Goal: Check status: Check status

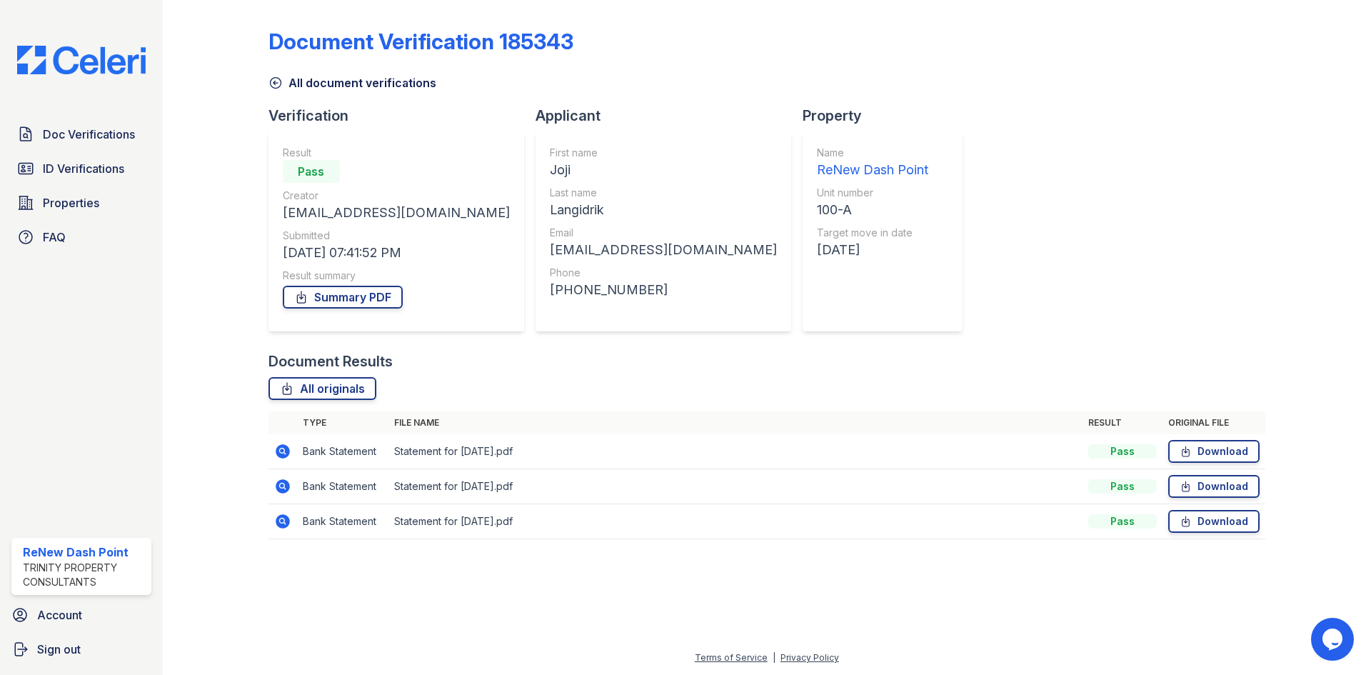
click at [281, 456] on icon at bounding box center [283, 451] width 14 height 14
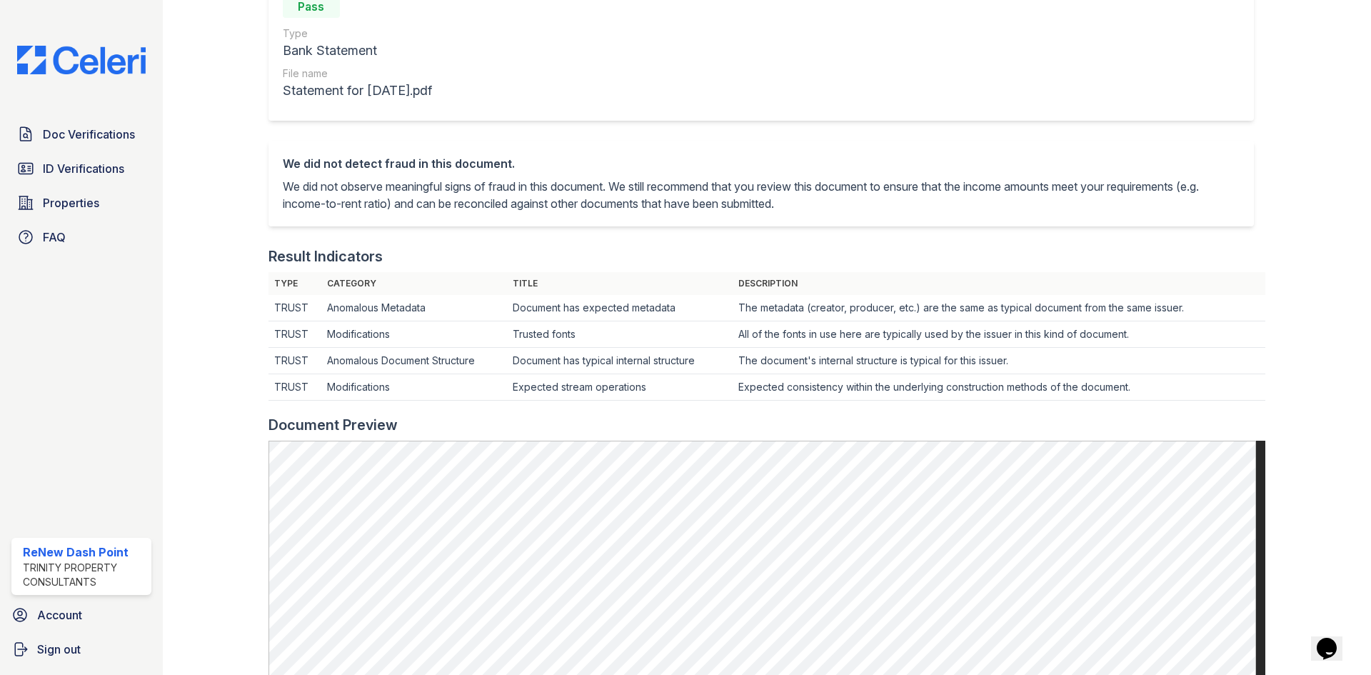
scroll to position [214, 0]
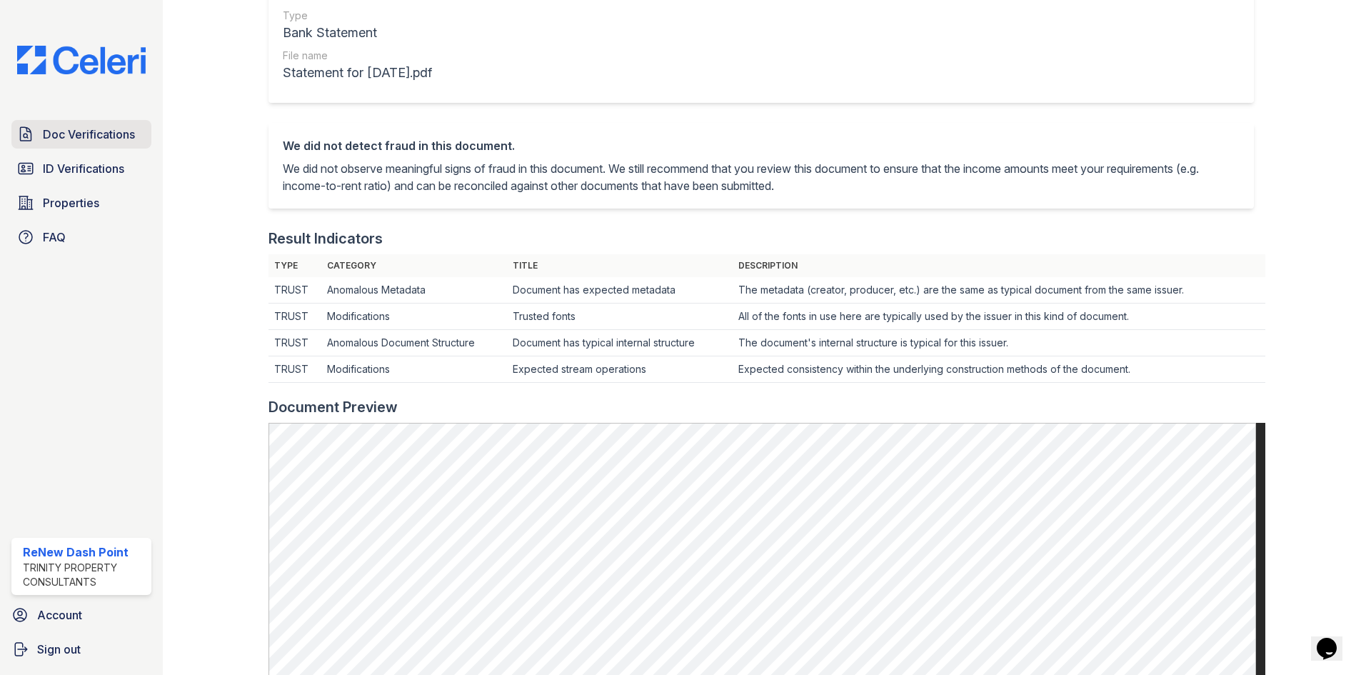
click at [96, 137] on span "Doc Verifications" at bounding box center [89, 134] width 92 height 17
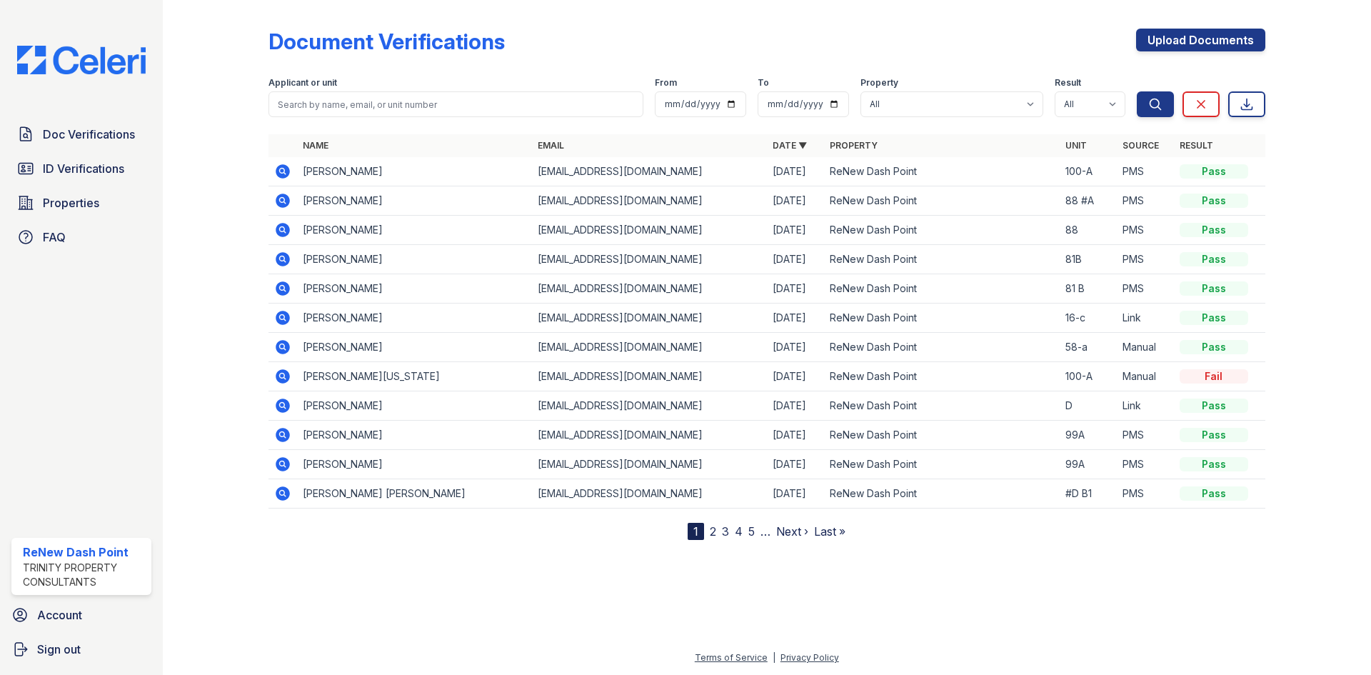
click at [278, 196] on icon at bounding box center [282, 200] width 17 height 17
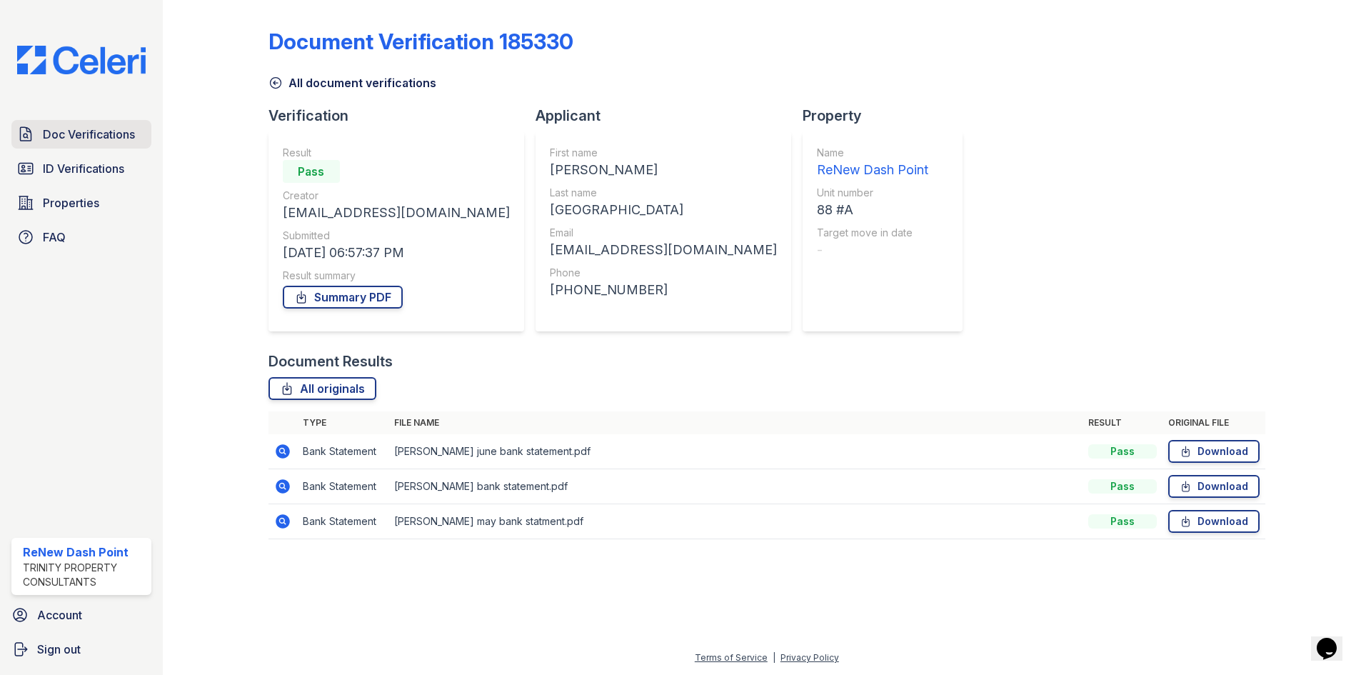
click at [76, 133] on span "Doc Verifications" at bounding box center [89, 134] width 92 height 17
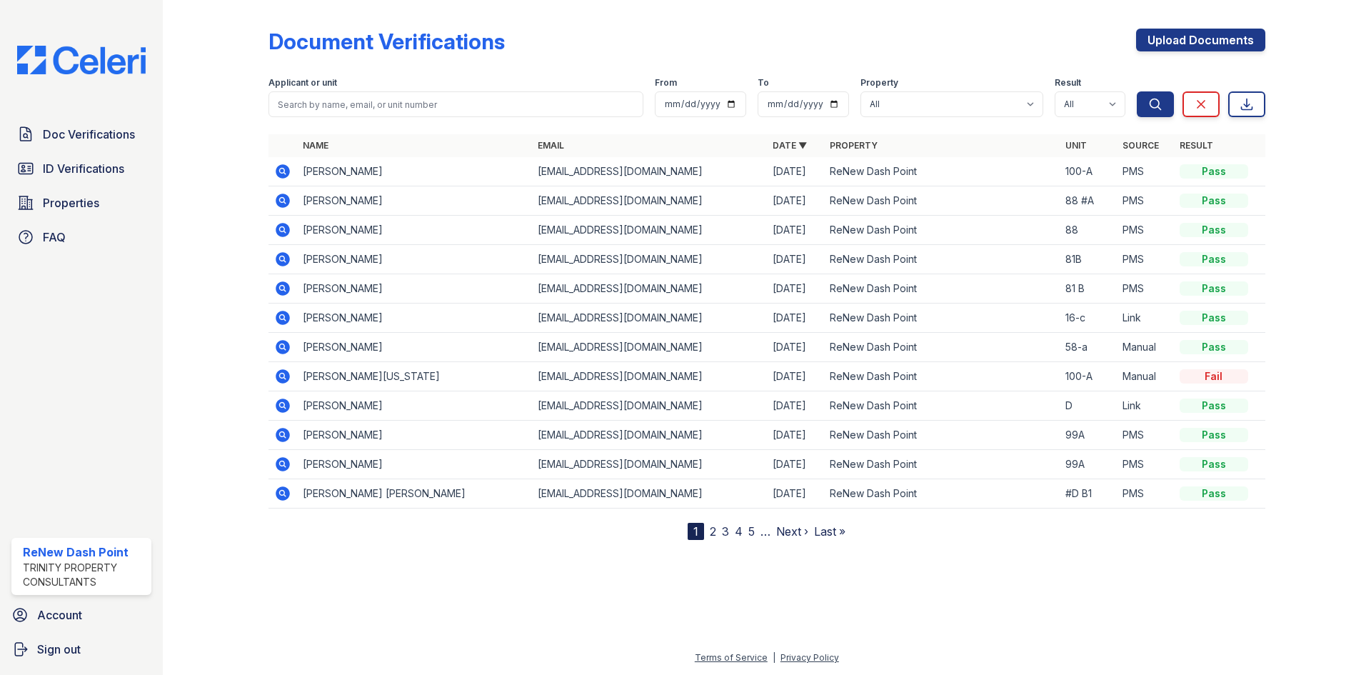
click at [278, 167] on icon at bounding box center [283, 171] width 14 height 14
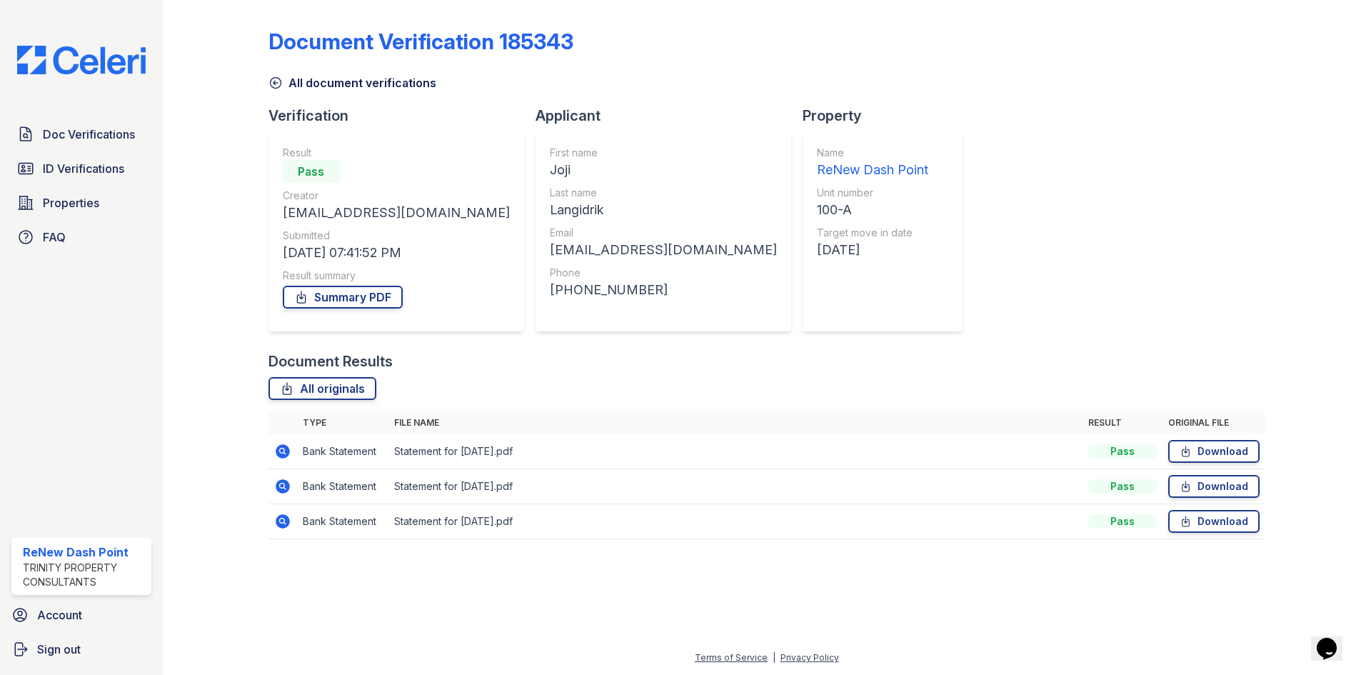
click at [283, 454] on icon at bounding box center [283, 451] width 14 height 14
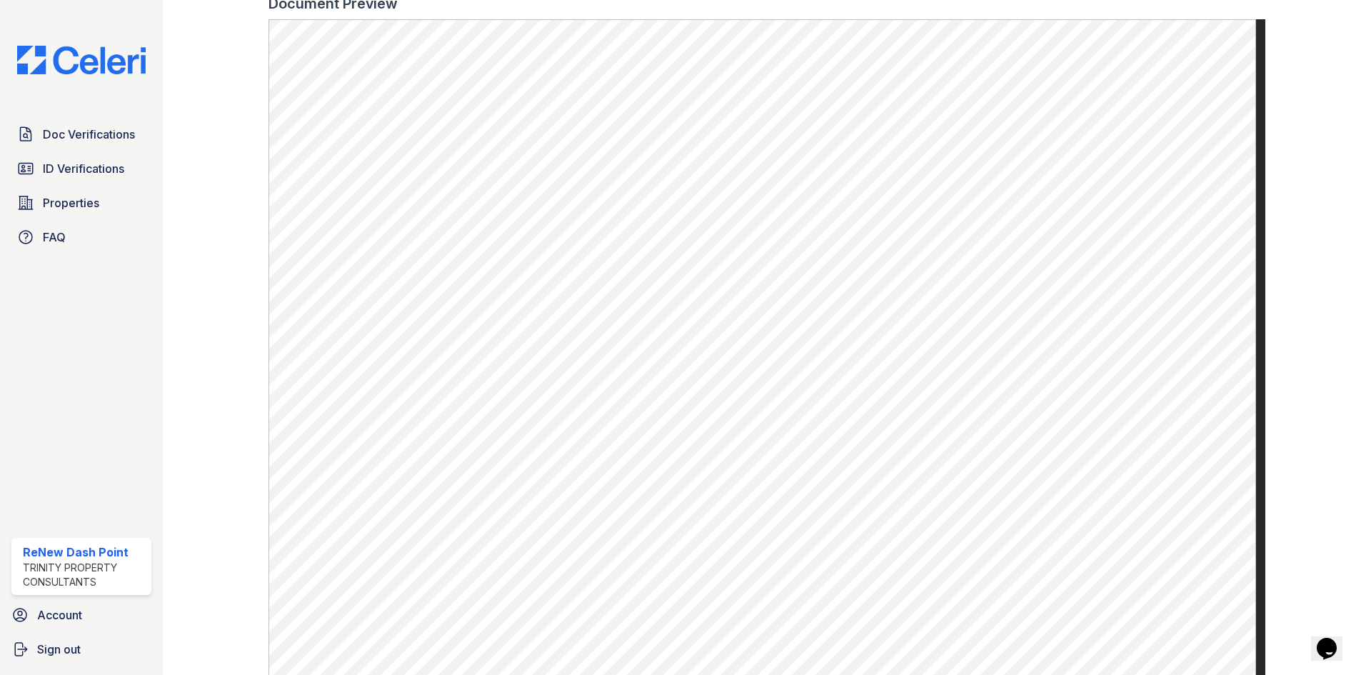
scroll to position [642, 0]
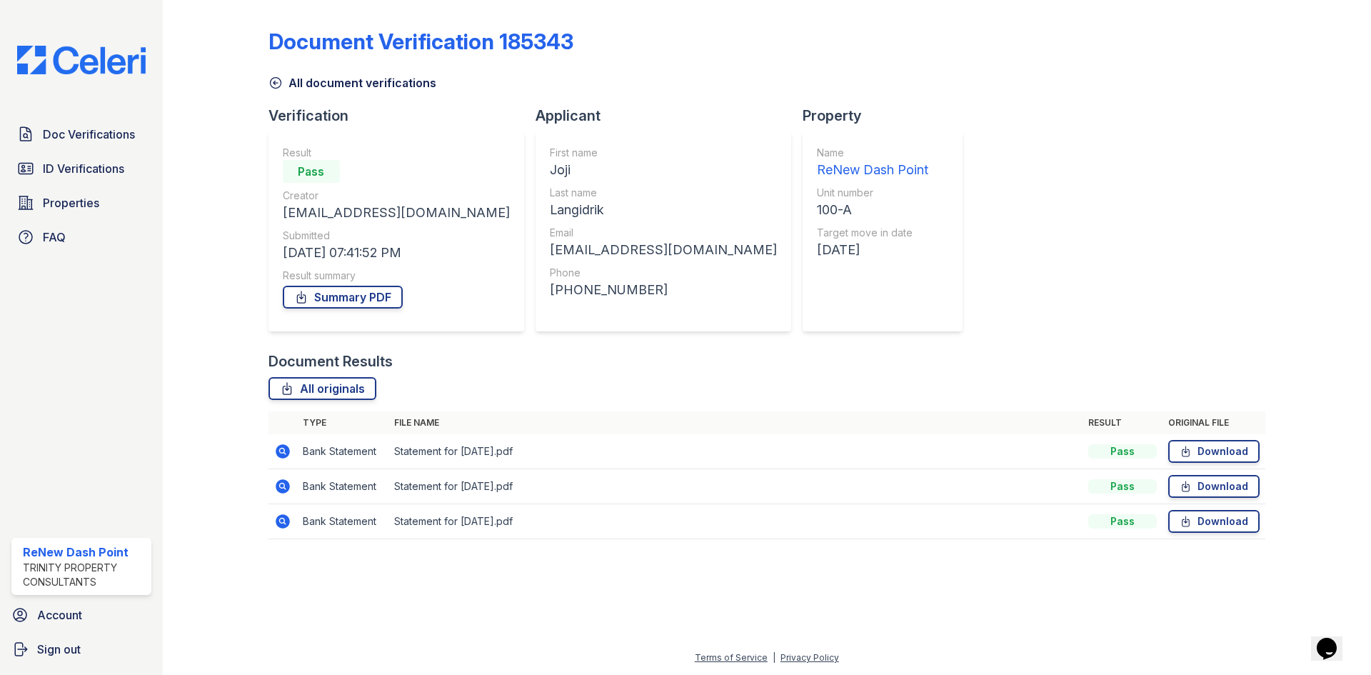
click at [278, 526] on icon at bounding box center [283, 521] width 14 height 14
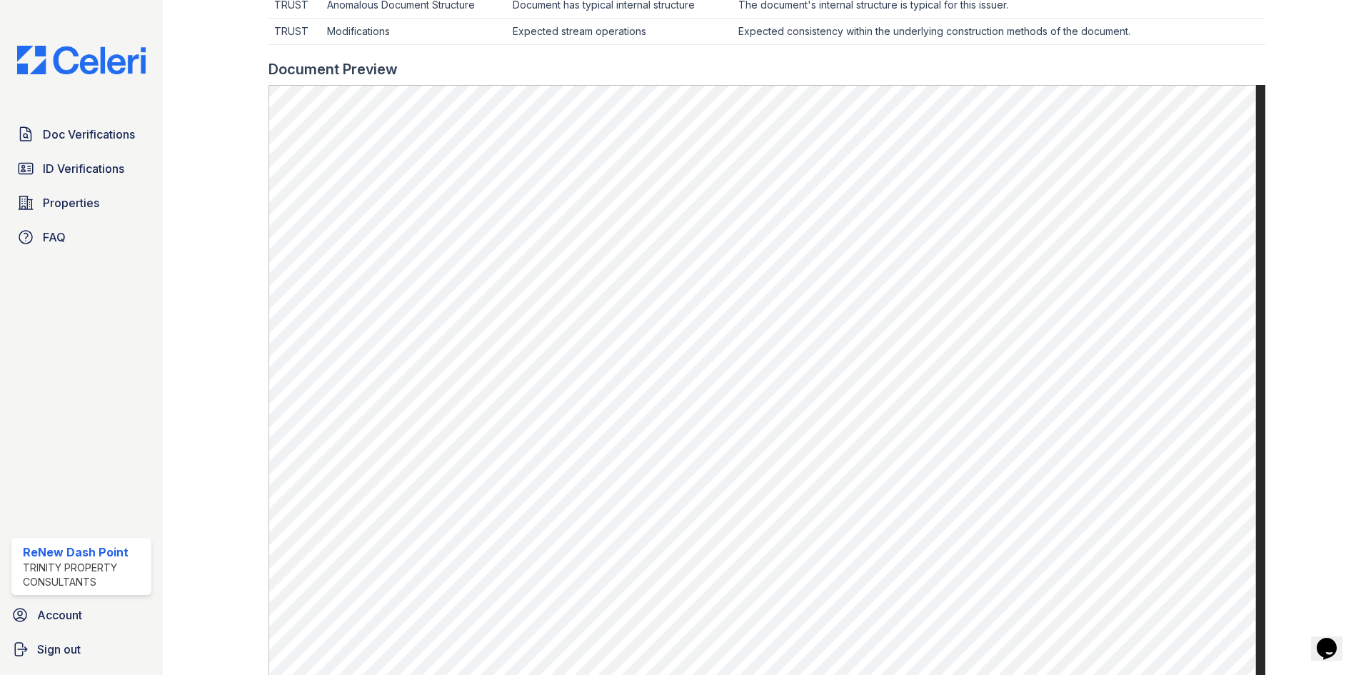
scroll to position [571, 0]
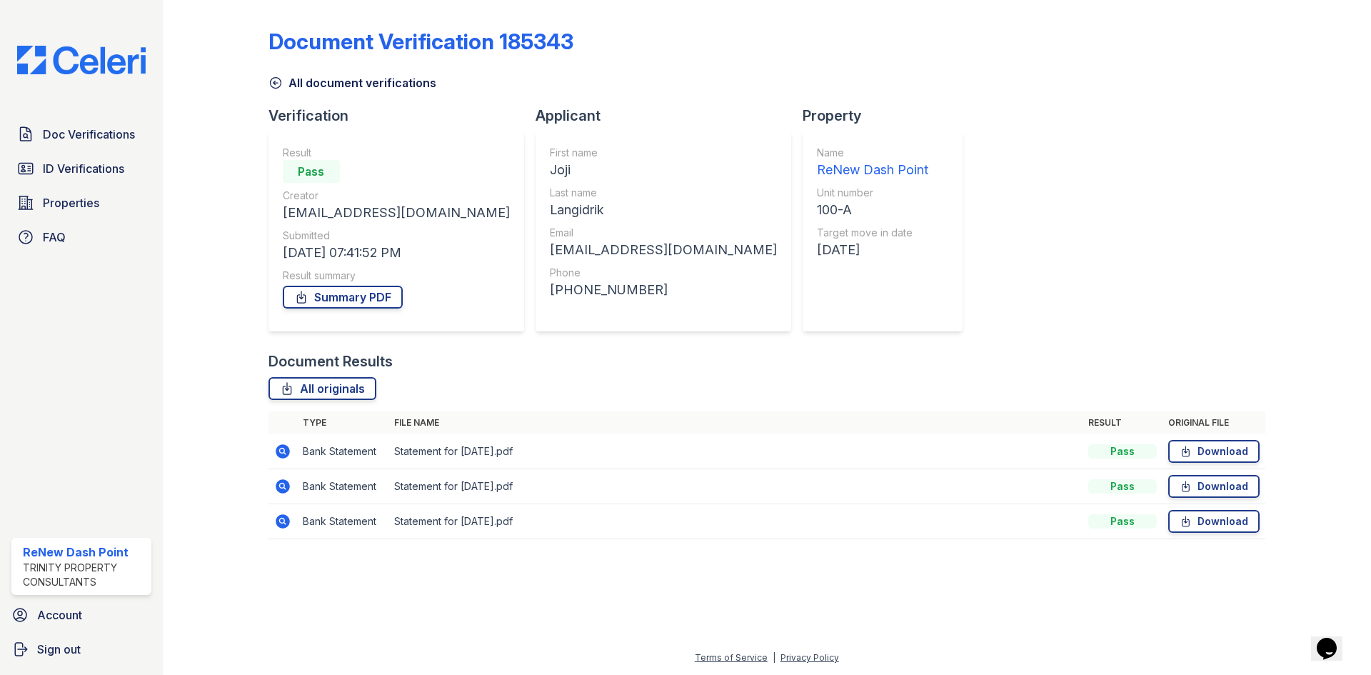
click at [279, 450] on icon at bounding box center [282, 451] width 17 height 17
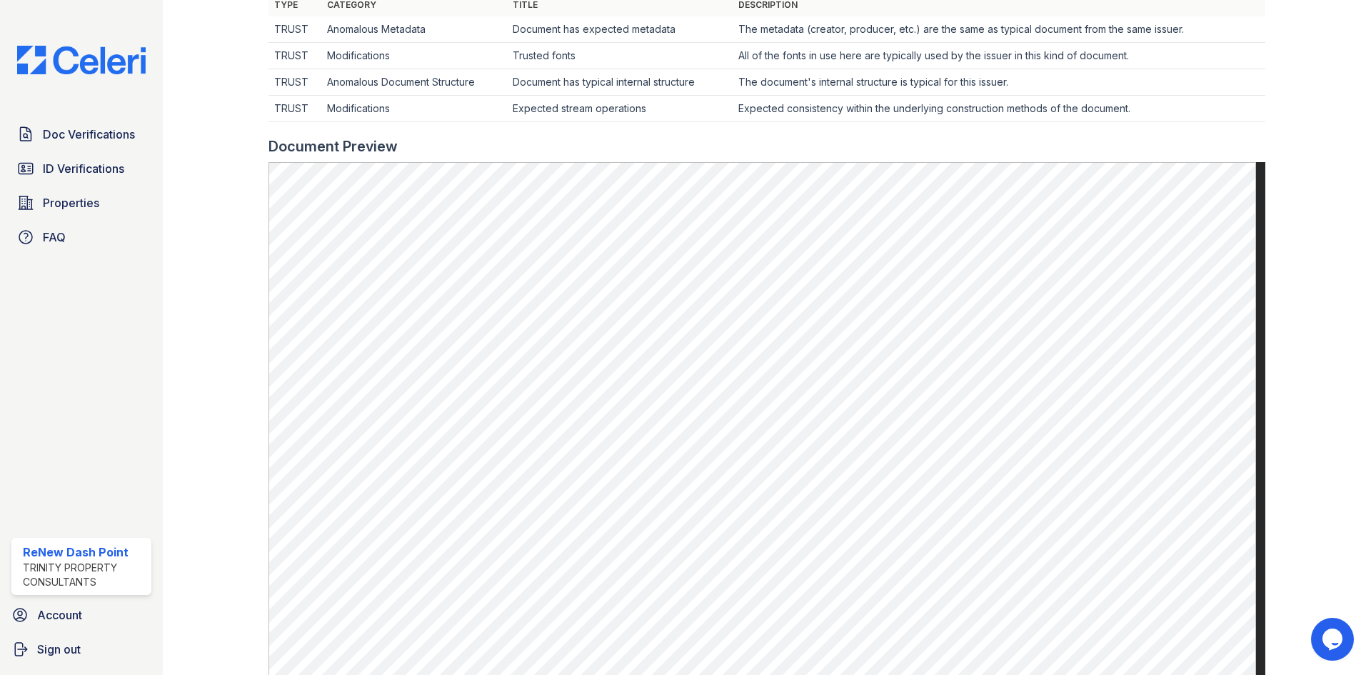
scroll to position [500, 0]
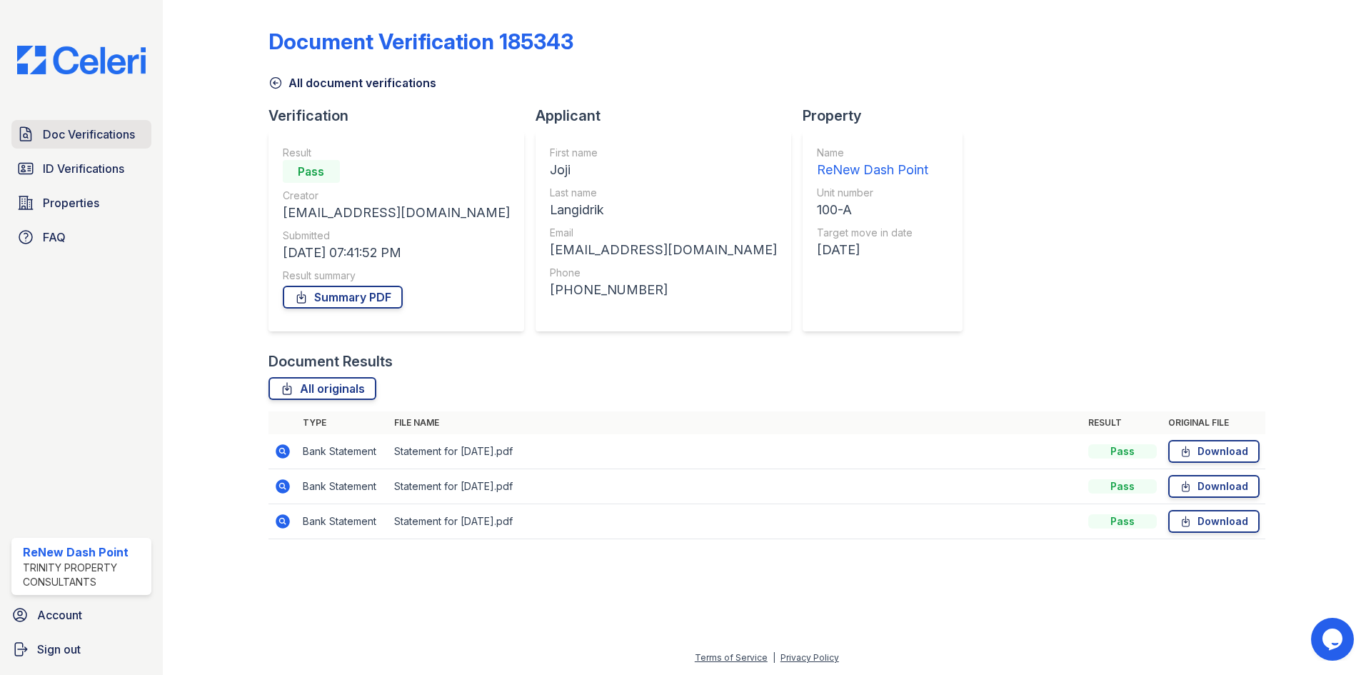
click at [75, 121] on link "Doc Verifications" at bounding box center [81, 134] width 140 height 29
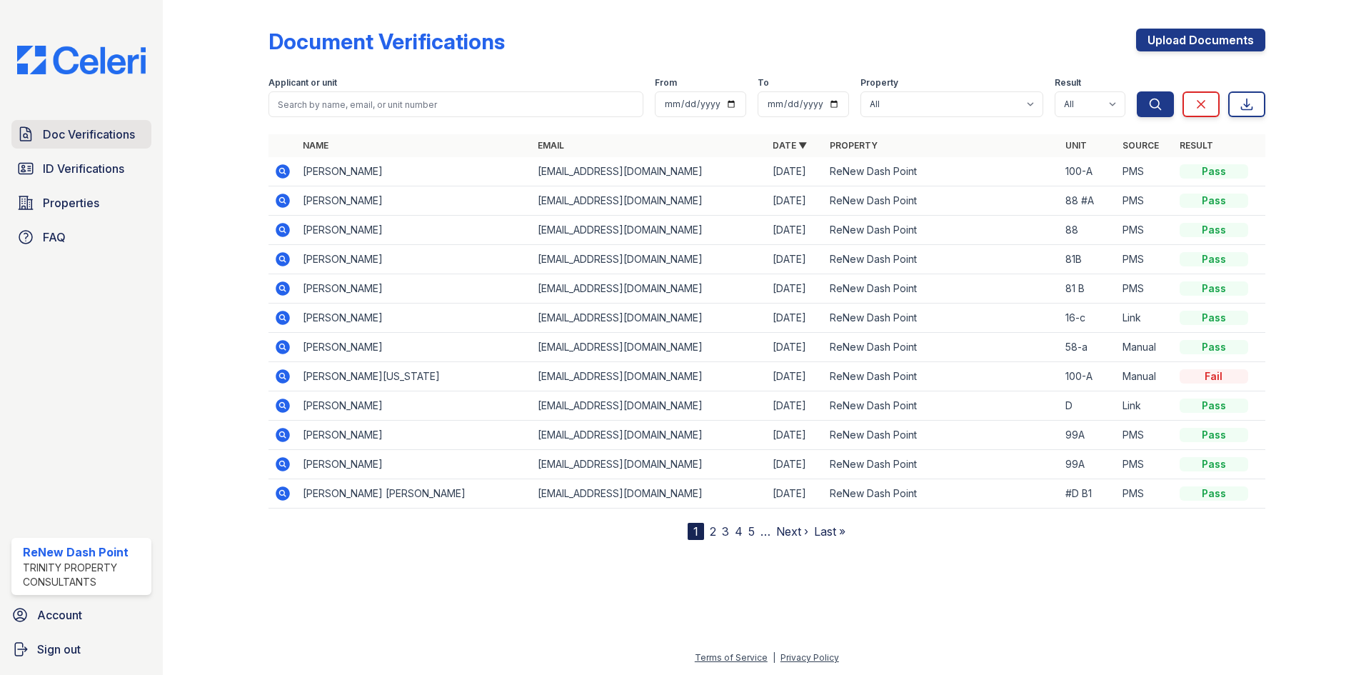
click at [50, 140] on span "Doc Verifications" at bounding box center [89, 134] width 92 height 17
click at [283, 201] on icon at bounding box center [282, 200] width 17 height 17
